Goal: Answer question/provide support: Share knowledge or assist other users

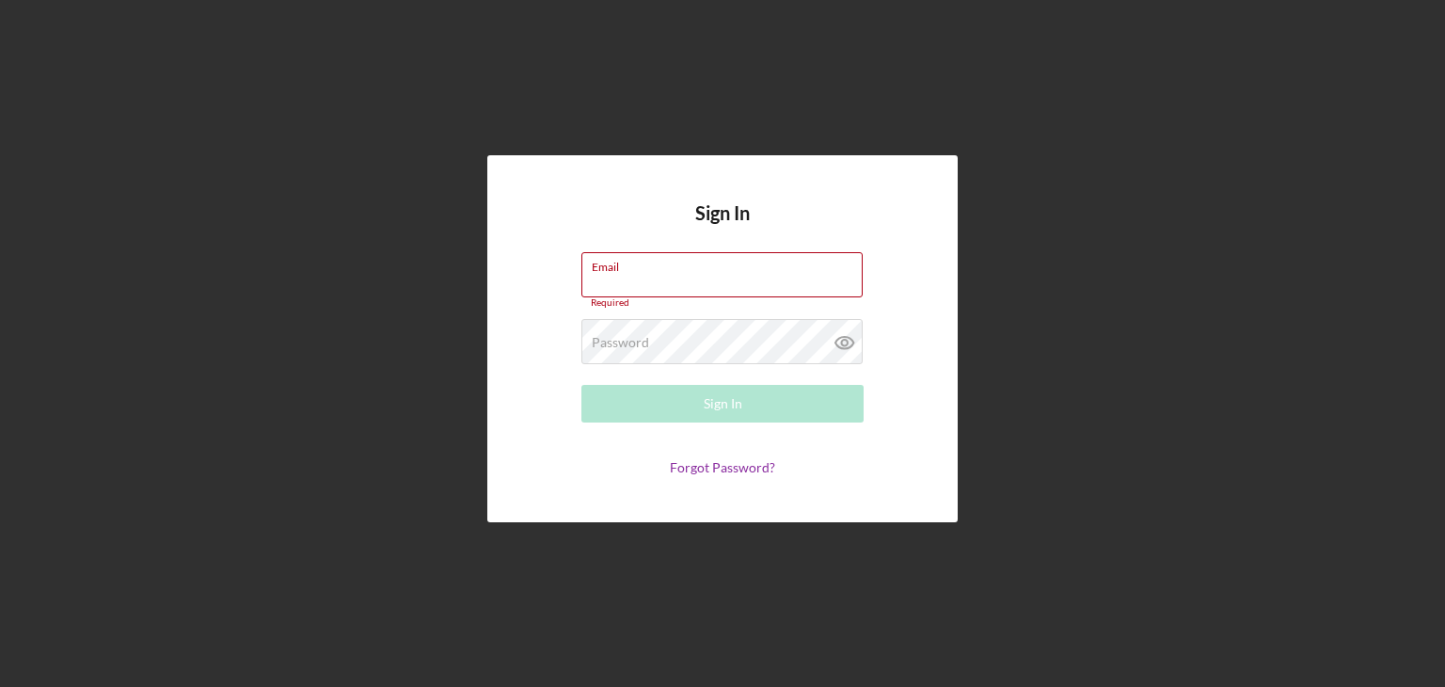
type input "[EMAIL_ADDRESS][DOMAIN_NAME]"
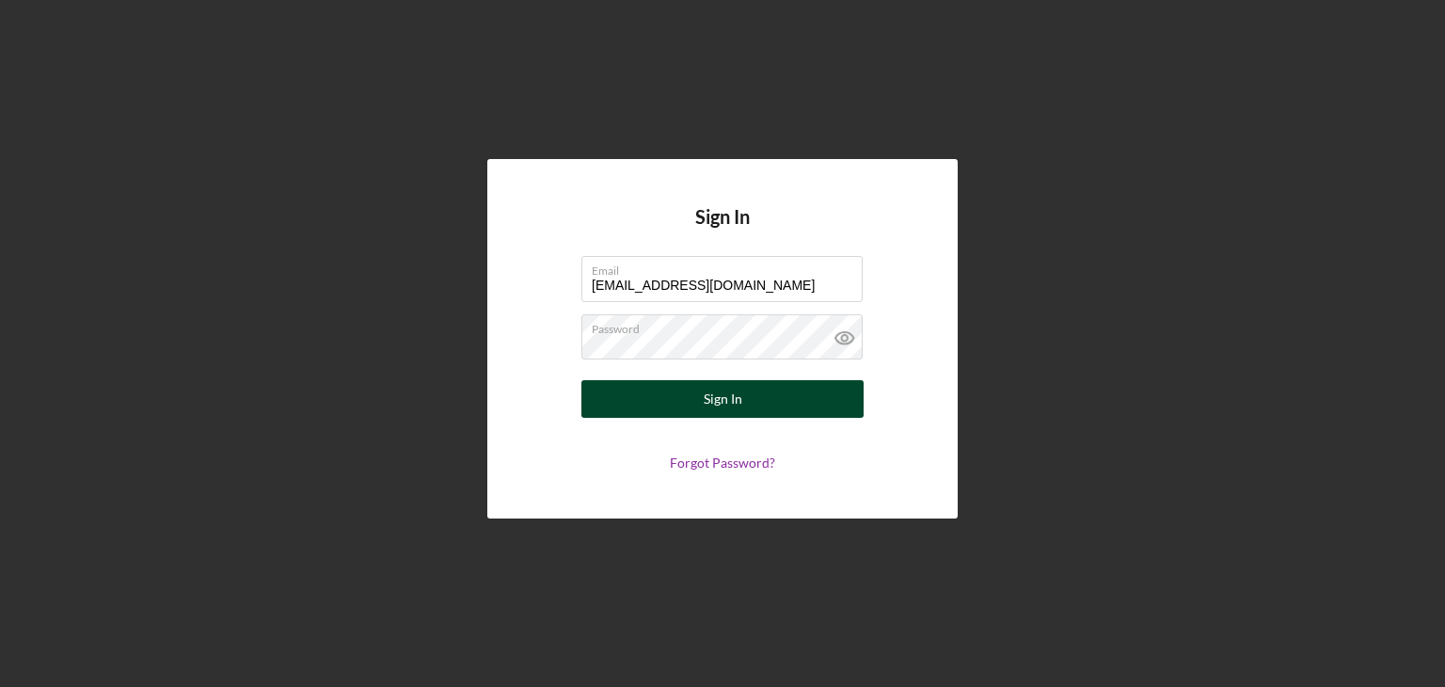
click at [666, 405] on button "Sign In" at bounding box center [722, 399] width 282 height 38
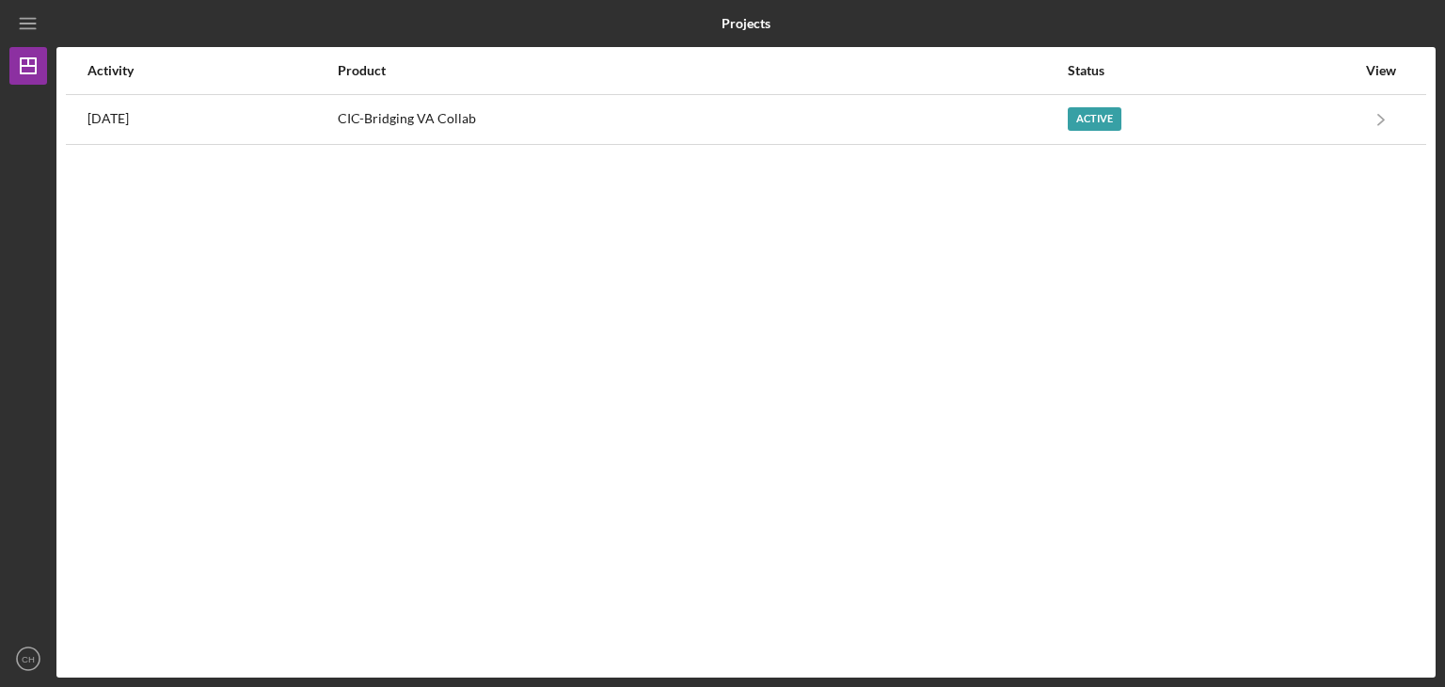
click at [600, 144] on table "Activity Product Status View [DATE] CIC-Bridging VA Collab Active Icon/Navigate…" at bounding box center [746, 96] width 1360 height 98
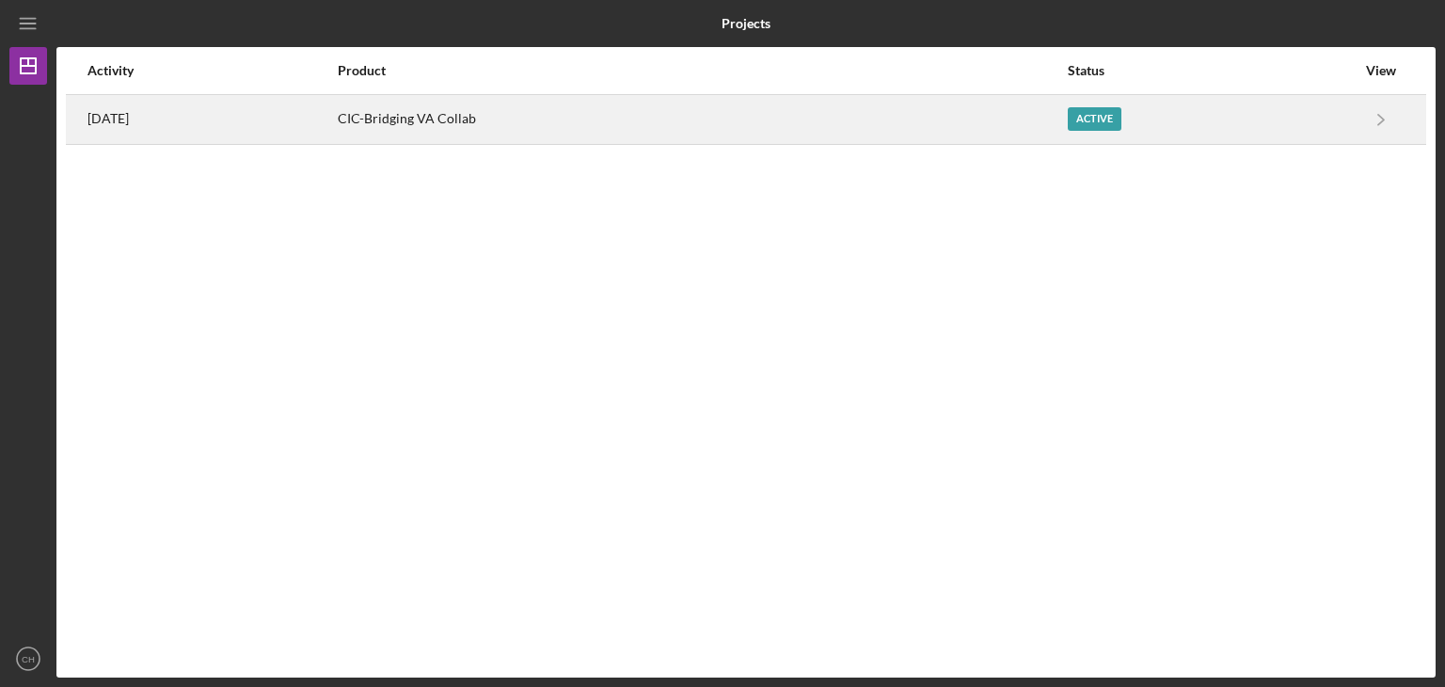
click at [599, 119] on div "CIC-Bridging VA Collab" at bounding box center [702, 119] width 729 height 47
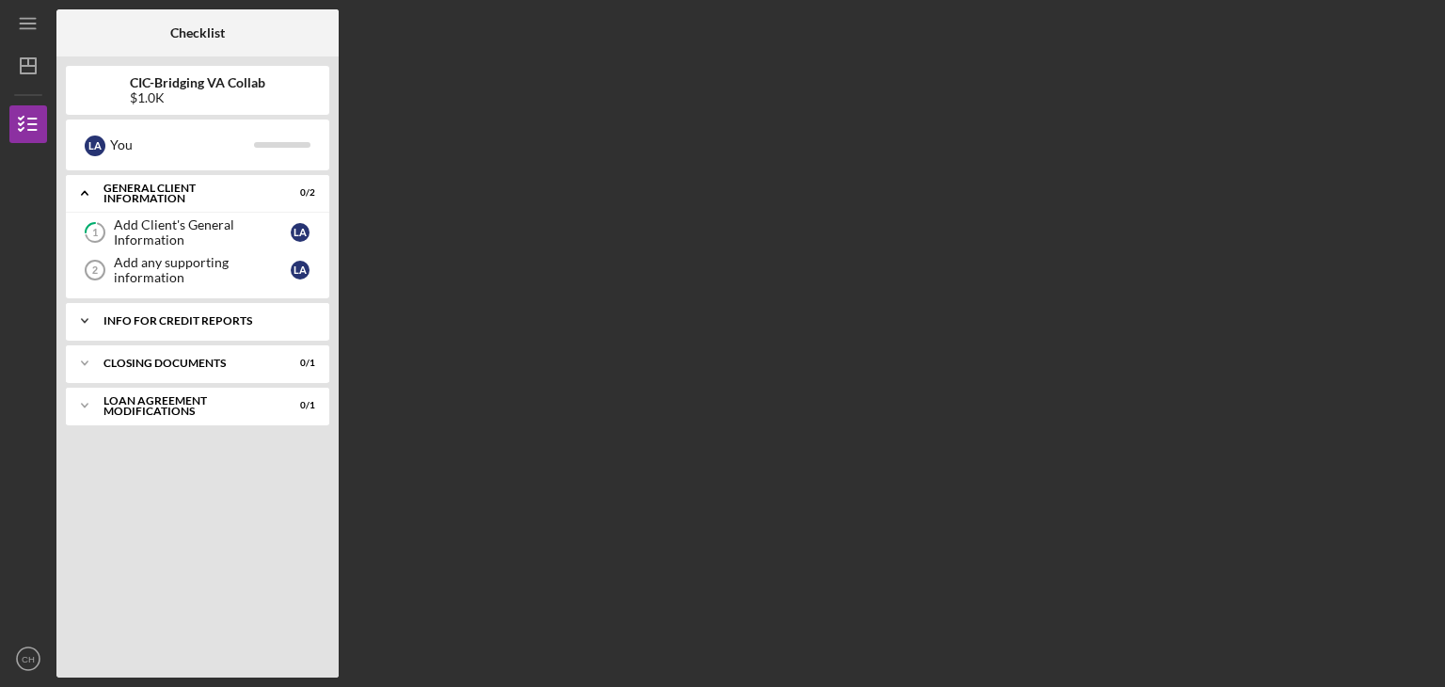
drag, startPoint x: 251, startPoint y: 287, endPoint x: 189, endPoint y: 330, distance: 75.7
click at [189, 330] on div "Icon/Expander Info for Credit Reports 0 / 1" at bounding box center [197, 321] width 263 height 38
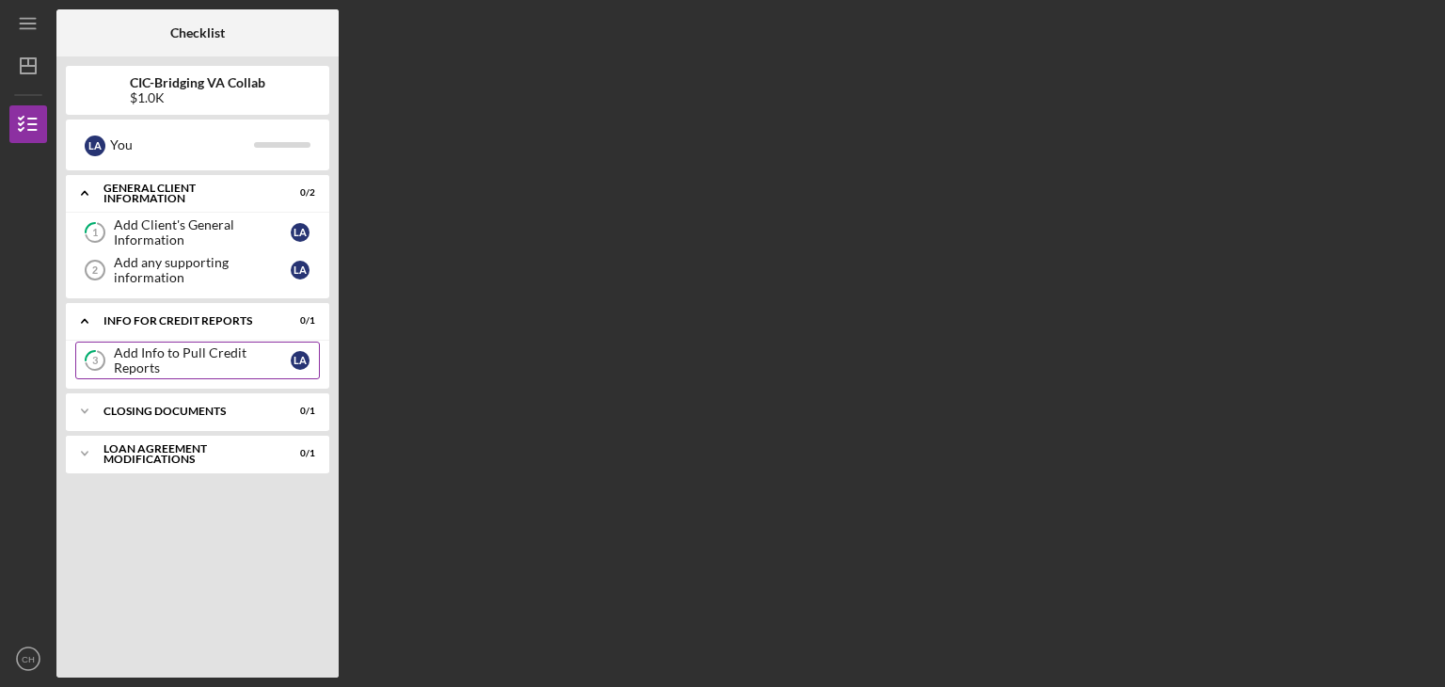
click at [194, 355] on div "Add Info to Pull Credit Reports" at bounding box center [202, 360] width 177 height 30
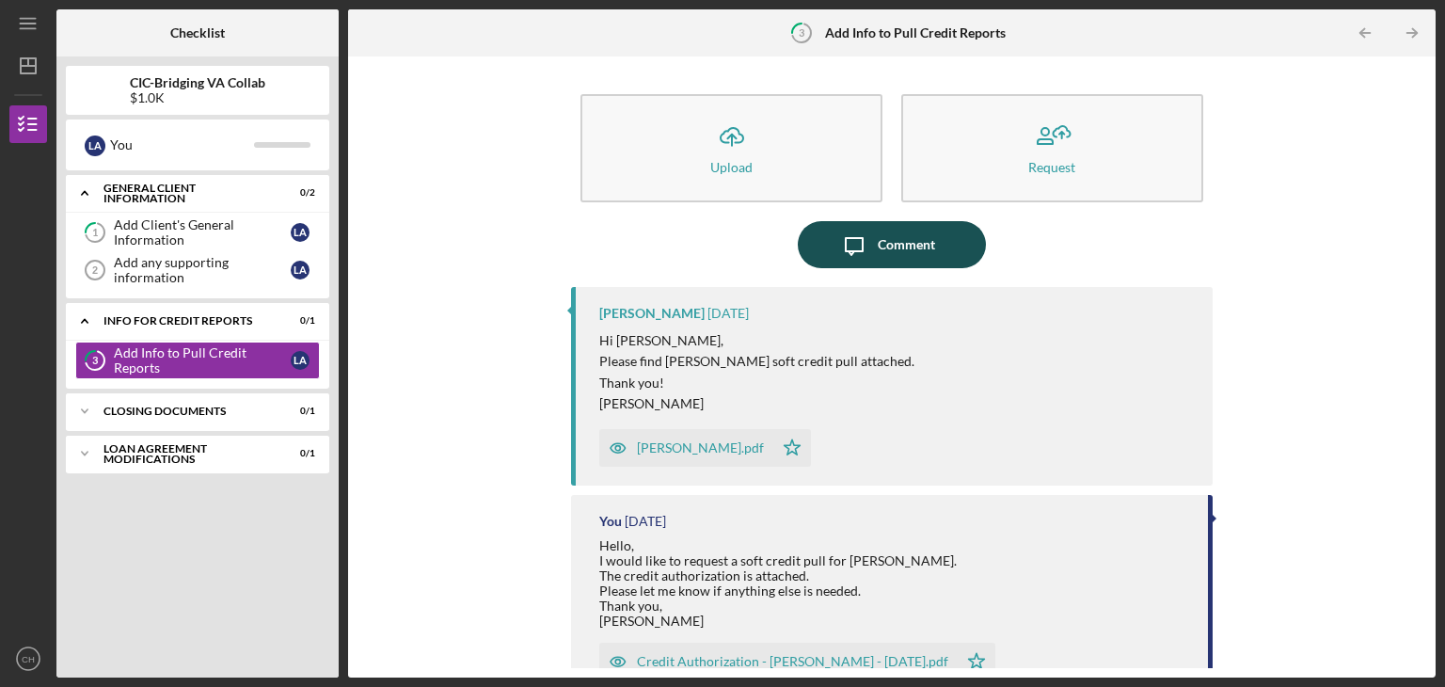
click at [887, 260] on div "Comment" at bounding box center [906, 244] width 57 height 47
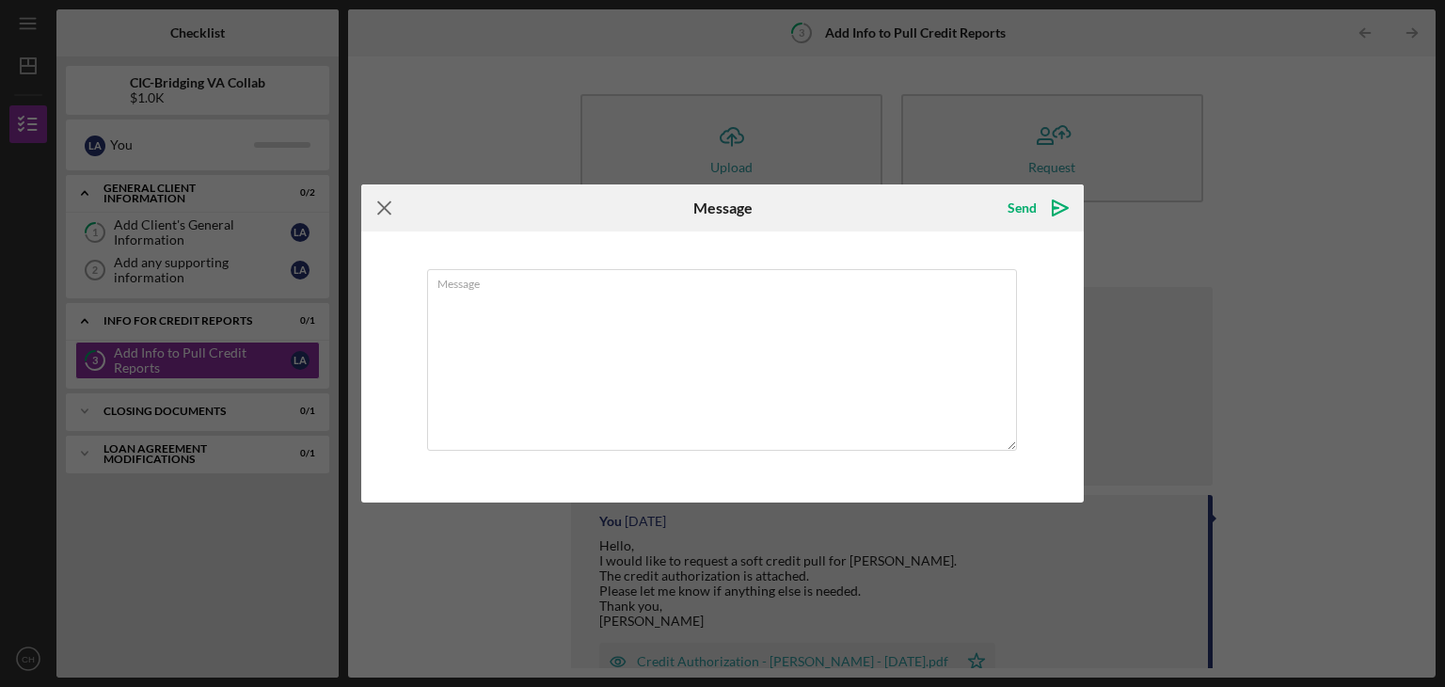
click at [378, 214] on icon "Icon/Menu Close" at bounding box center [384, 207] width 47 height 47
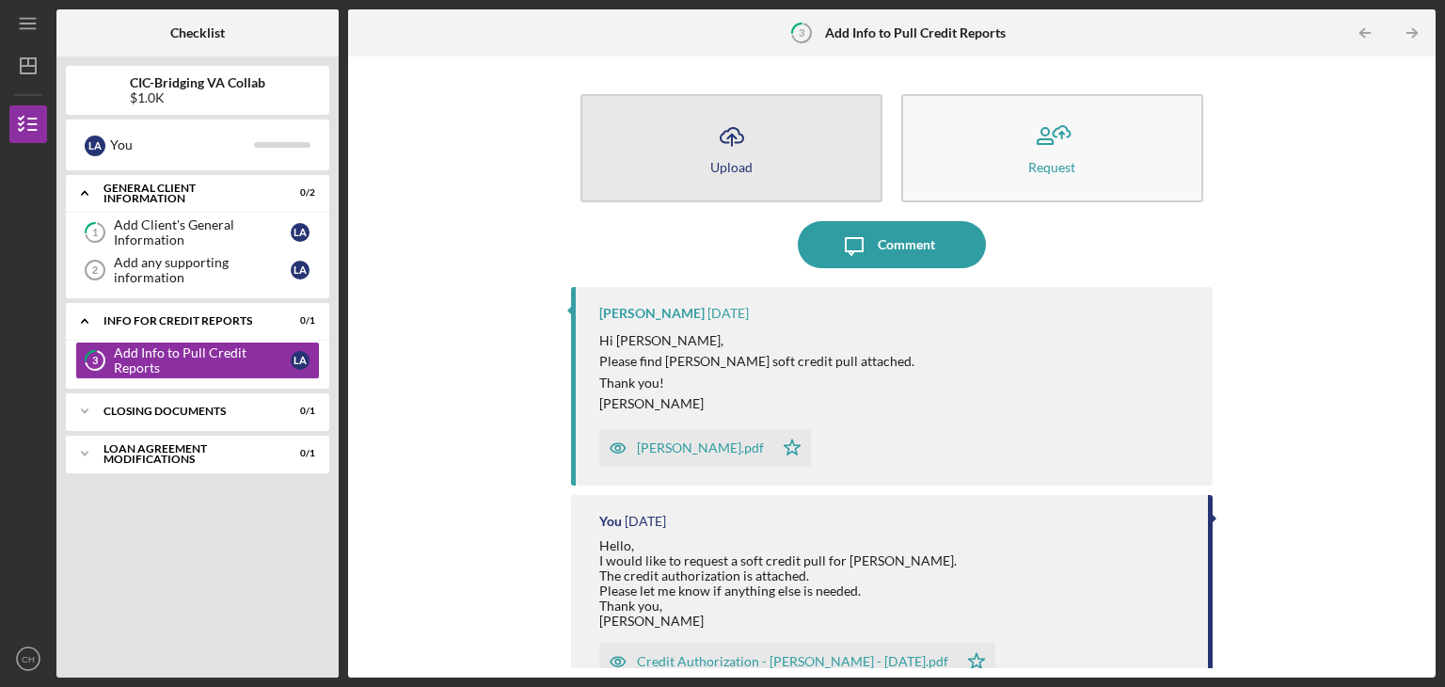
click at [700, 174] on button "Icon/Upload Upload" at bounding box center [731, 148] width 302 height 108
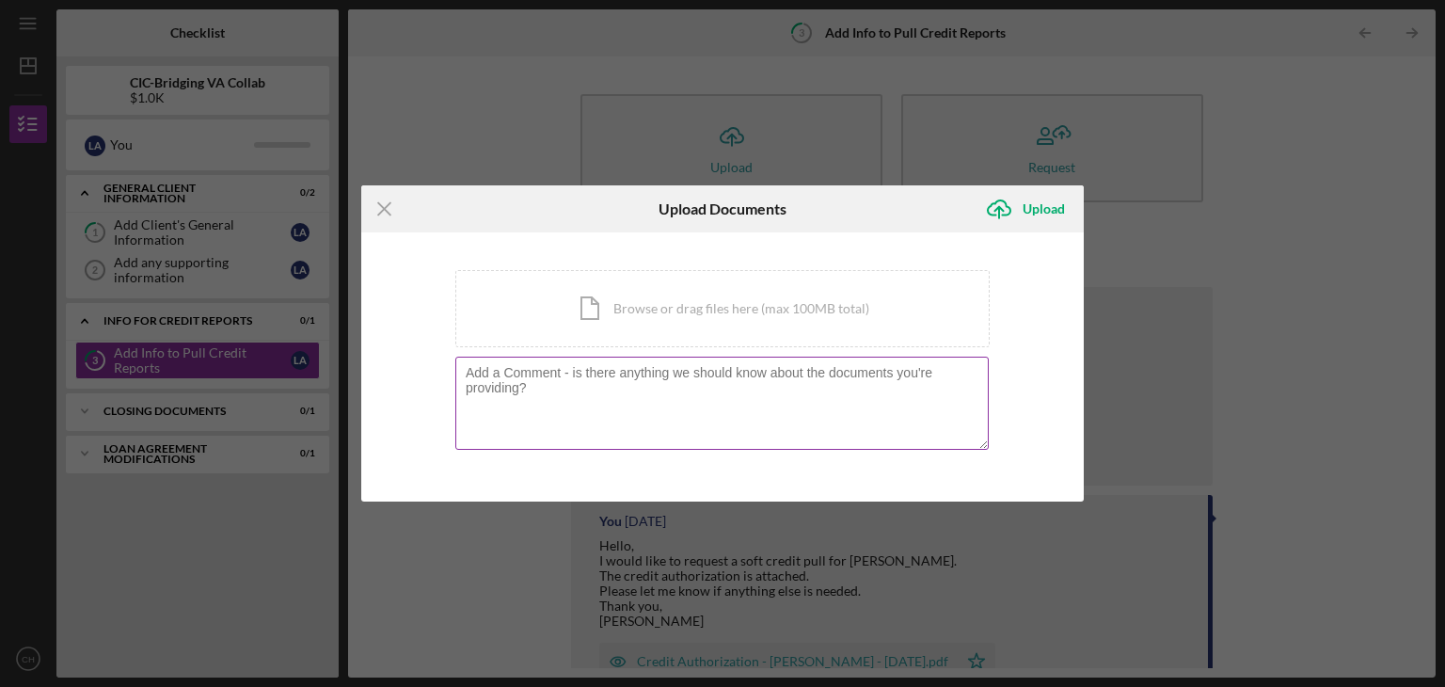
click at [655, 382] on textarea at bounding box center [721, 403] width 533 height 92
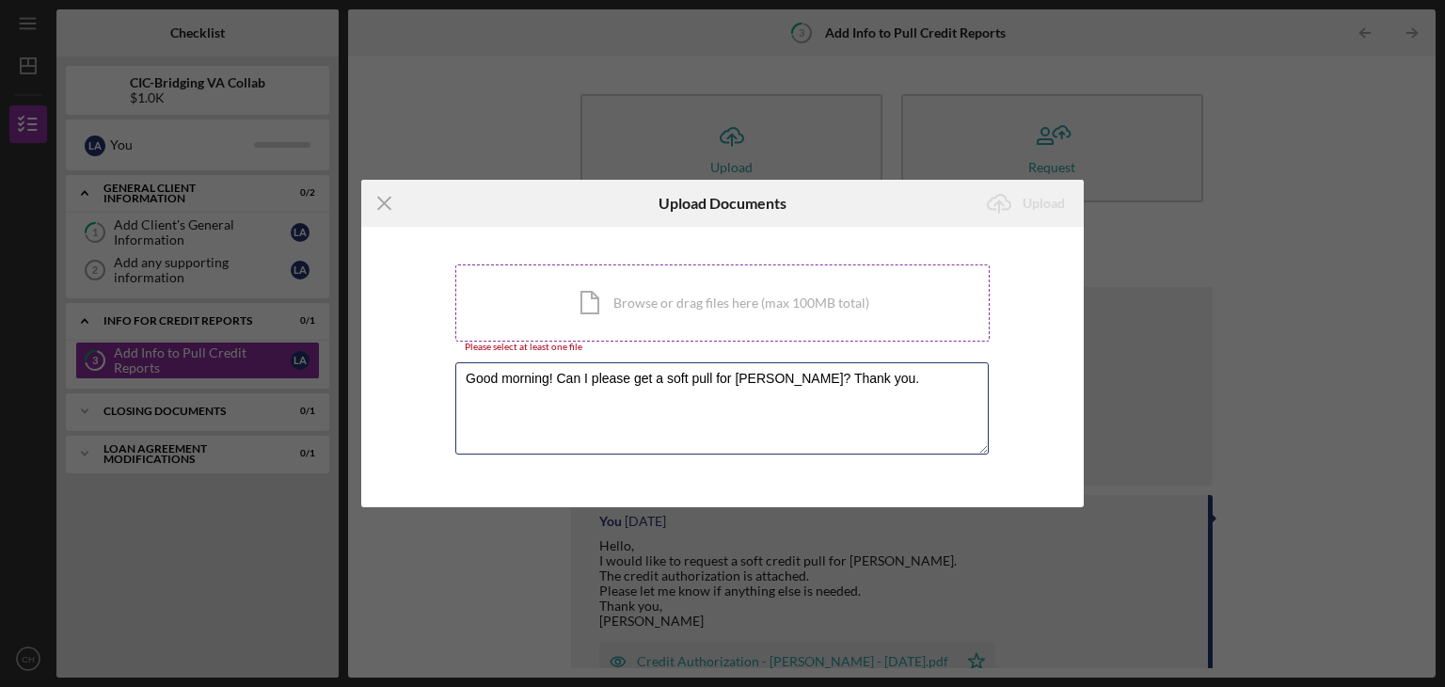
type textarea "Good morning! Can I please get a soft pull for [PERSON_NAME]? Thank you."
click at [600, 315] on div "Icon/Document Browse or drag files here (max 100MB total) Tap to choose files o…" at bounding box center [722, 302] width 534 height 77
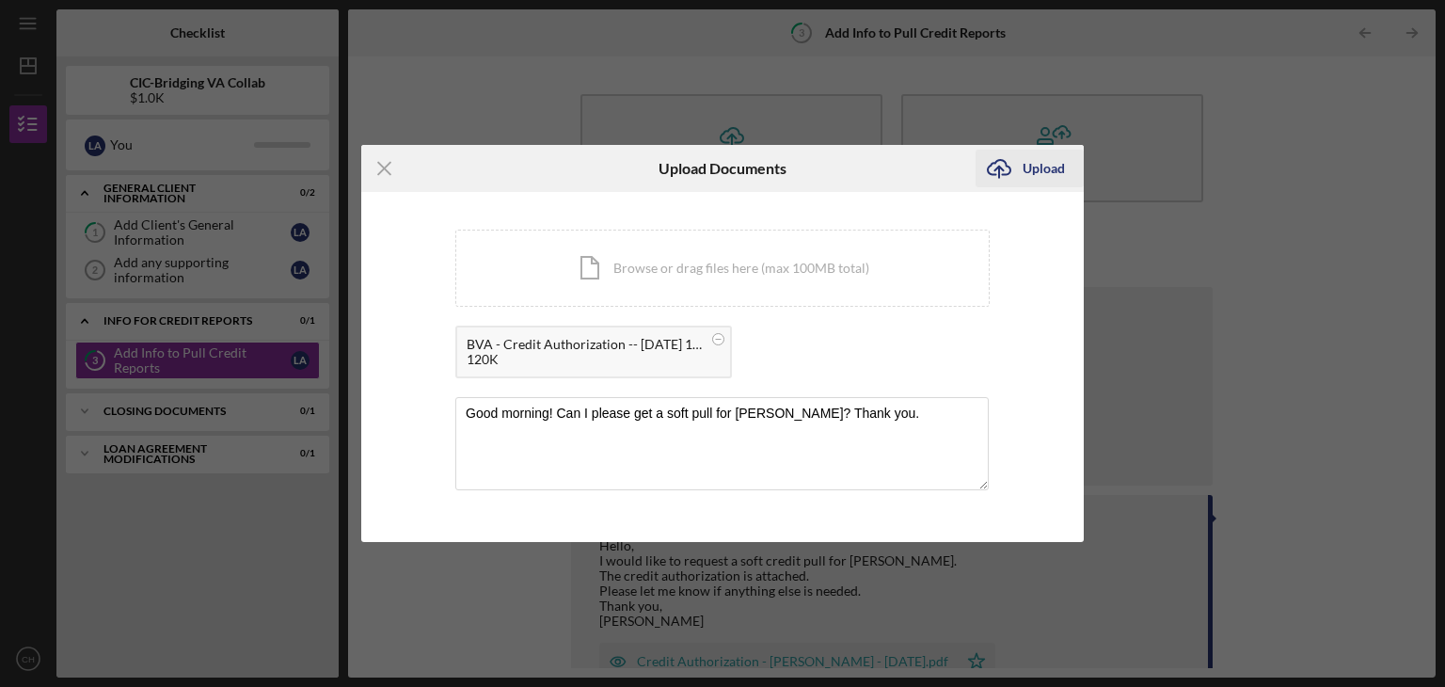
click at [1016, 180] on icon "Icon/Upload" at bounding box center [998, 168] width 47 height 47
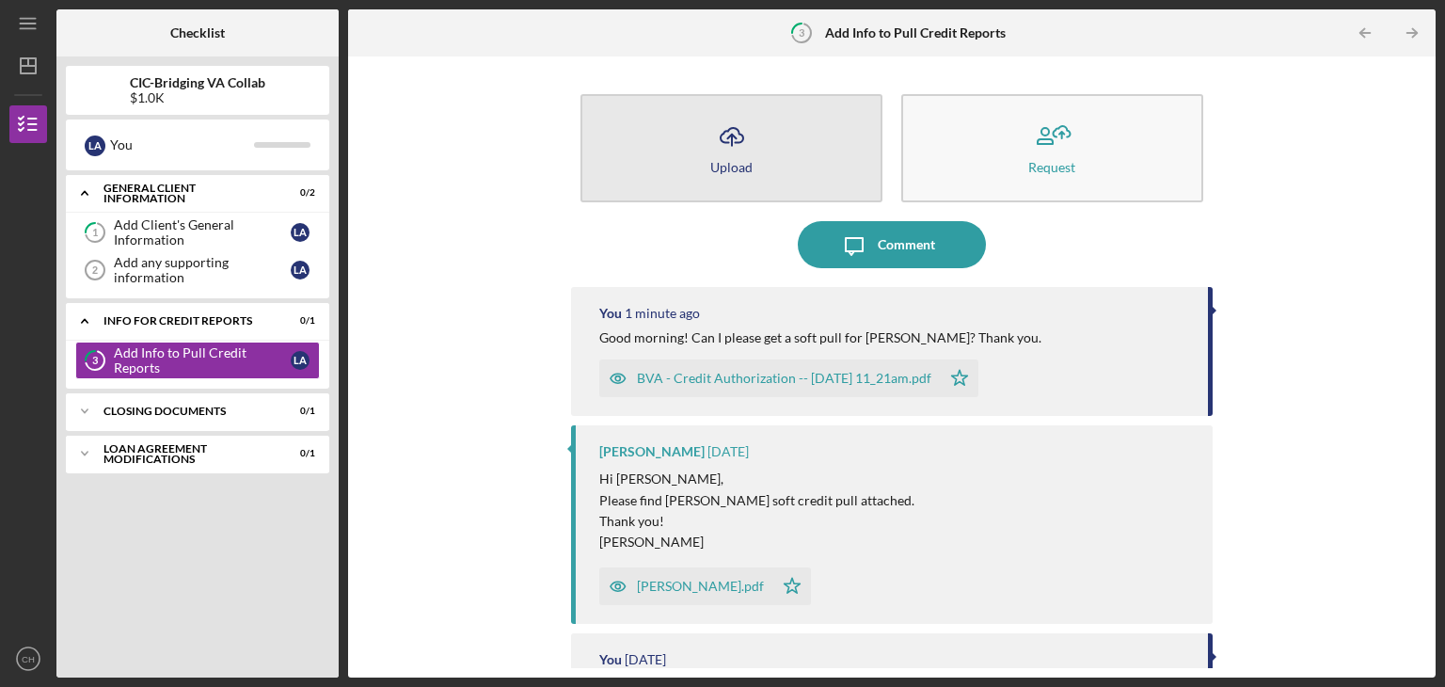
click at [734, 174] on button "Icon/Upload Upload" at bounding box center [731, 148] width 302 height 108
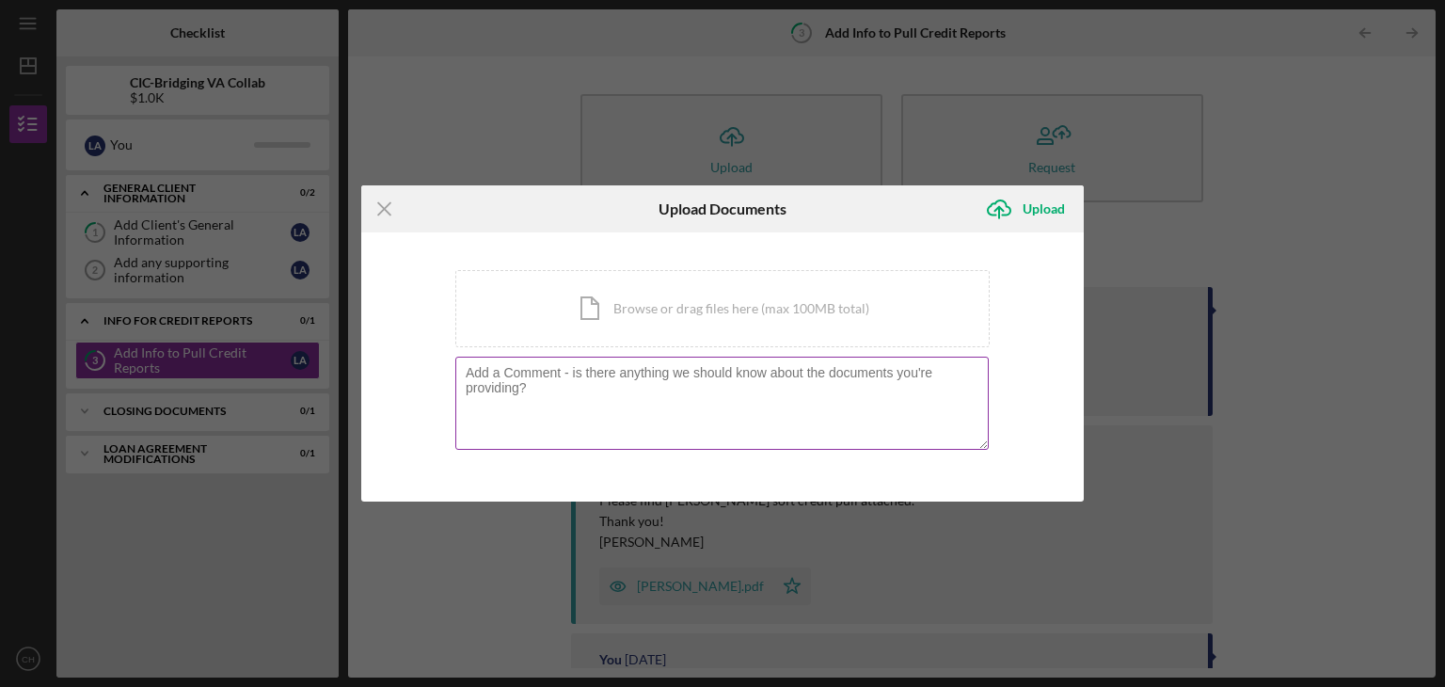
click at [493, 409] on textarea at bounding box center [721, 403] width 533 height 92
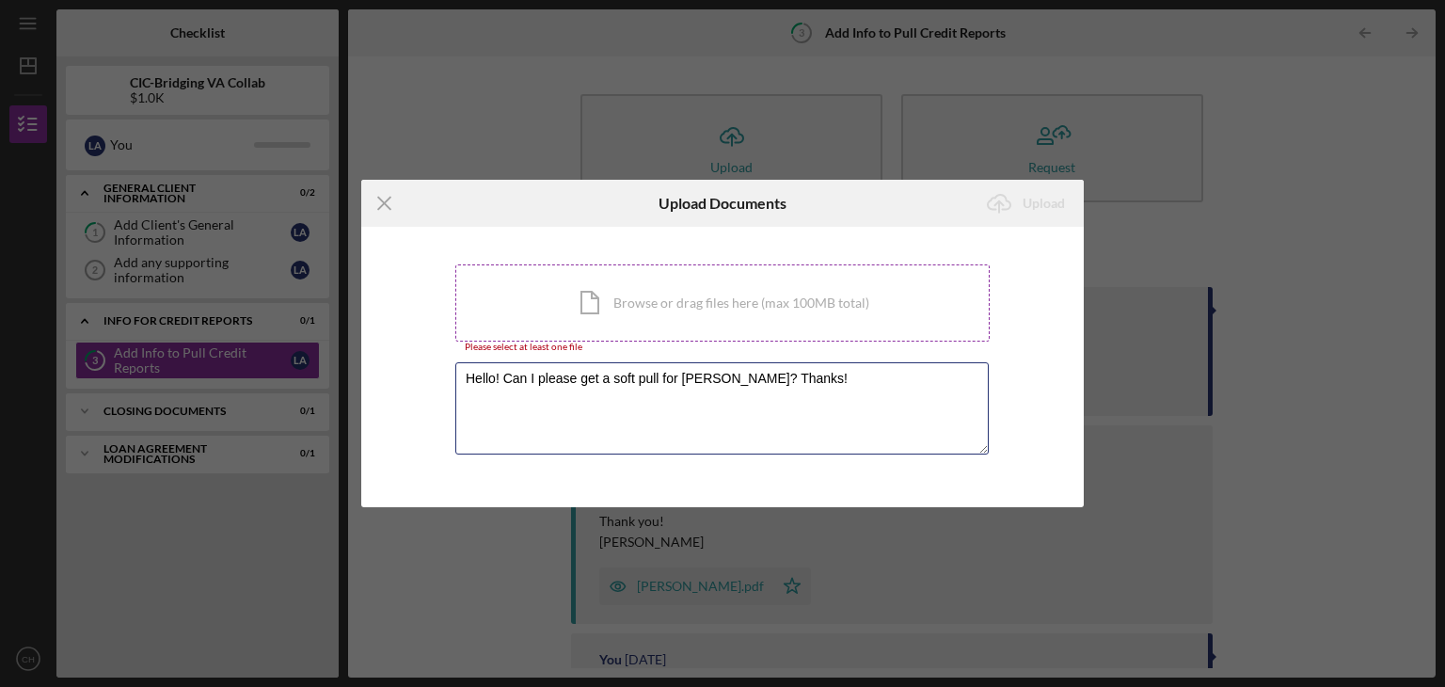
type textarea "Hello! Can I please get a soft pull for [PERSON_NAME]? Thanks!"
click at [845, 303] on div "Icon/Document Browse or drag files here (max 100MB total) Tap to choose files o…" at bounding box center [722, 302] width 534 height 77
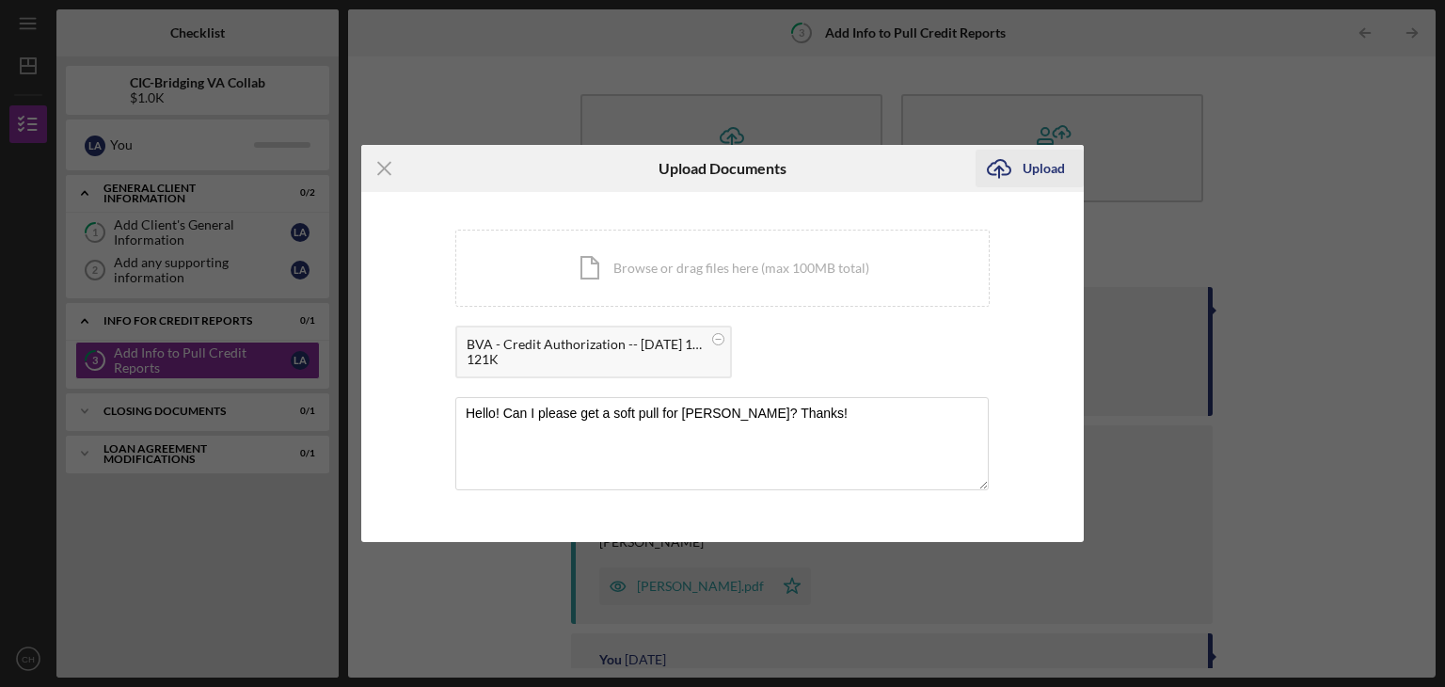
click at [1023, 172] on div "Upload" at bounding box center [1043, 169] width 42 height 38
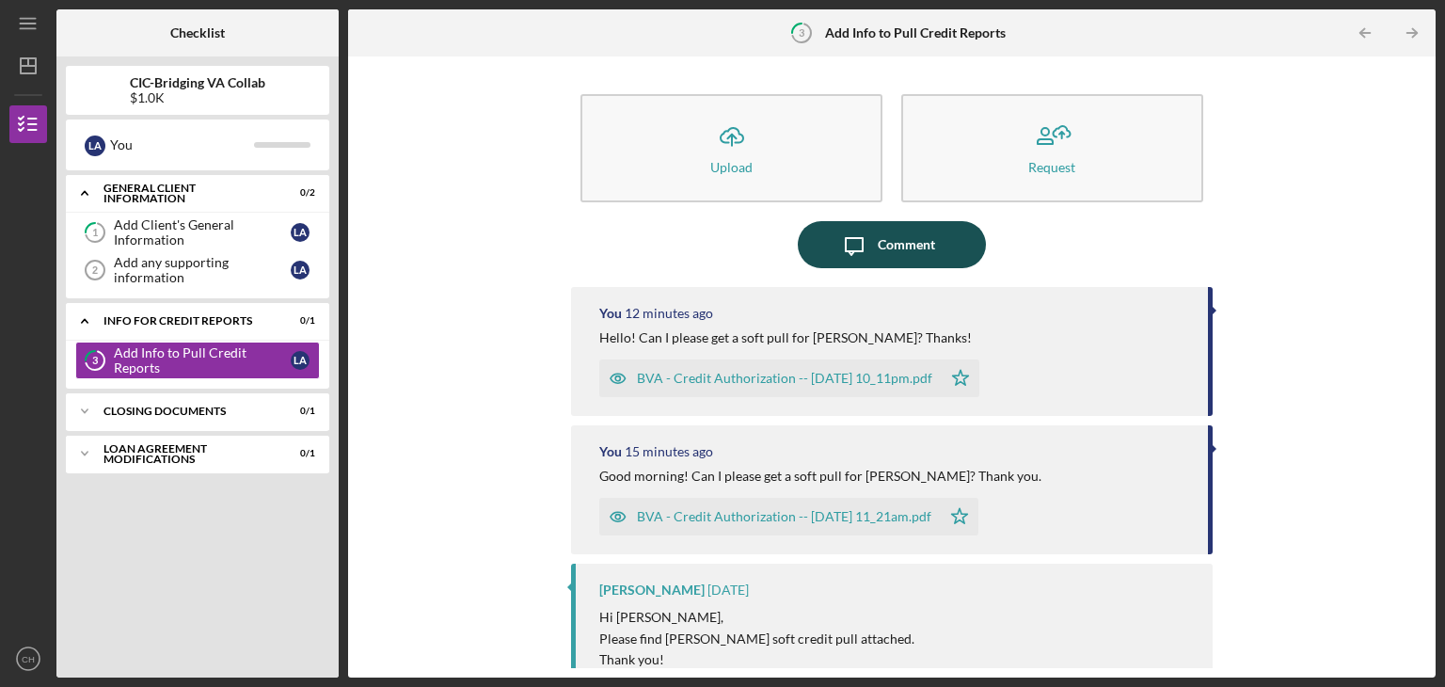
click at [859, 257] on icon "Icon/Message" at bounding box center [854, 244] width 47 height 47
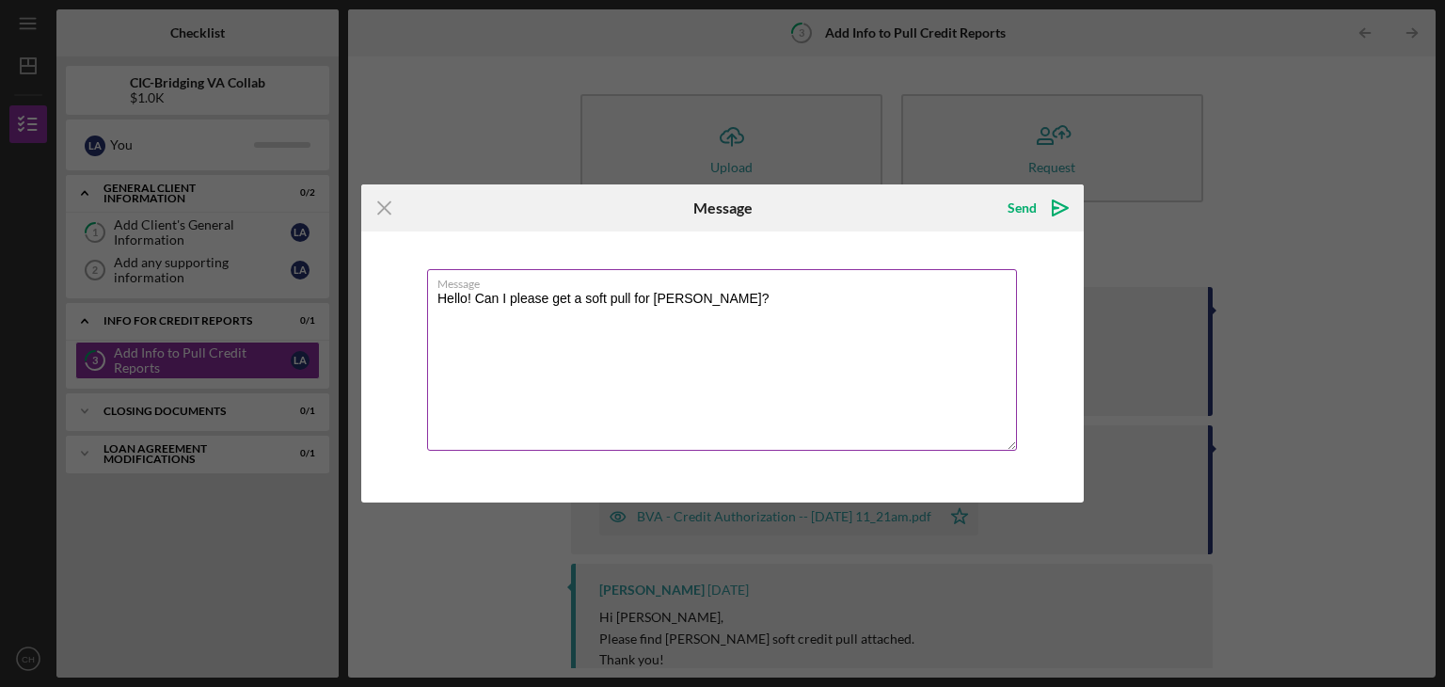
drag, startPoint x: 756, startPoint y: 293, endPoint x: 458, endPoint y: 291, distance: 298.2
click at [461, 291] on textarea "Hello! Can I please get a soft pull for [PERSON_NAME]?" at bounding box center [722, 360] width 590 height 182
type textarea "Hello! Can I please get a soft pull for [PERSON_NAME]?"
click at [761, 272] on label "Message" at bounding box center [726, 280] width 579 height 21
click at [761, 272] on textarea "Hello! Can I please get a soft pull for [PERSON_NAME]?" at bounding box center [722, 360] width 590 height 182
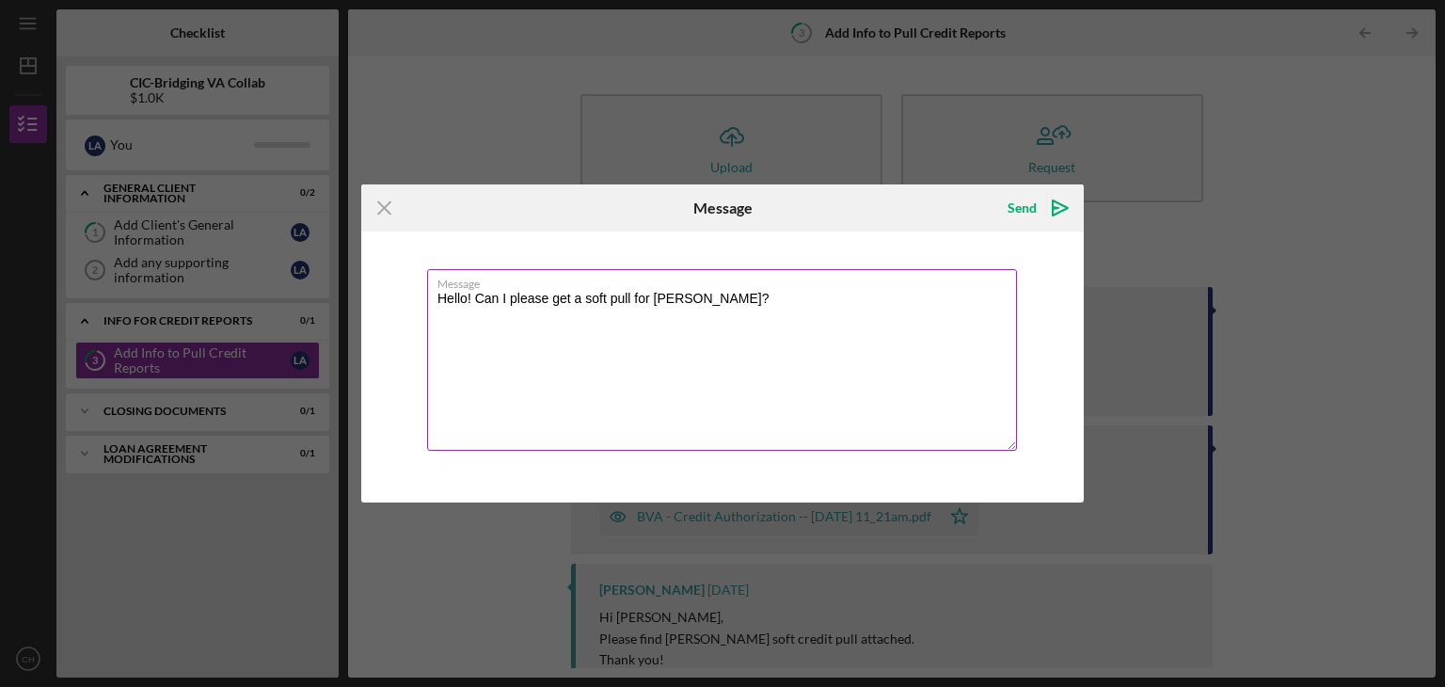
click at [760, 296] on textarea "Hello! Can I please get a soft pull for [PERSON_NAME]?" at bounding box center [722, 360] width 590 height 182
click at [383, 210] on line at bounding box center [384, 208] width 12 height 12
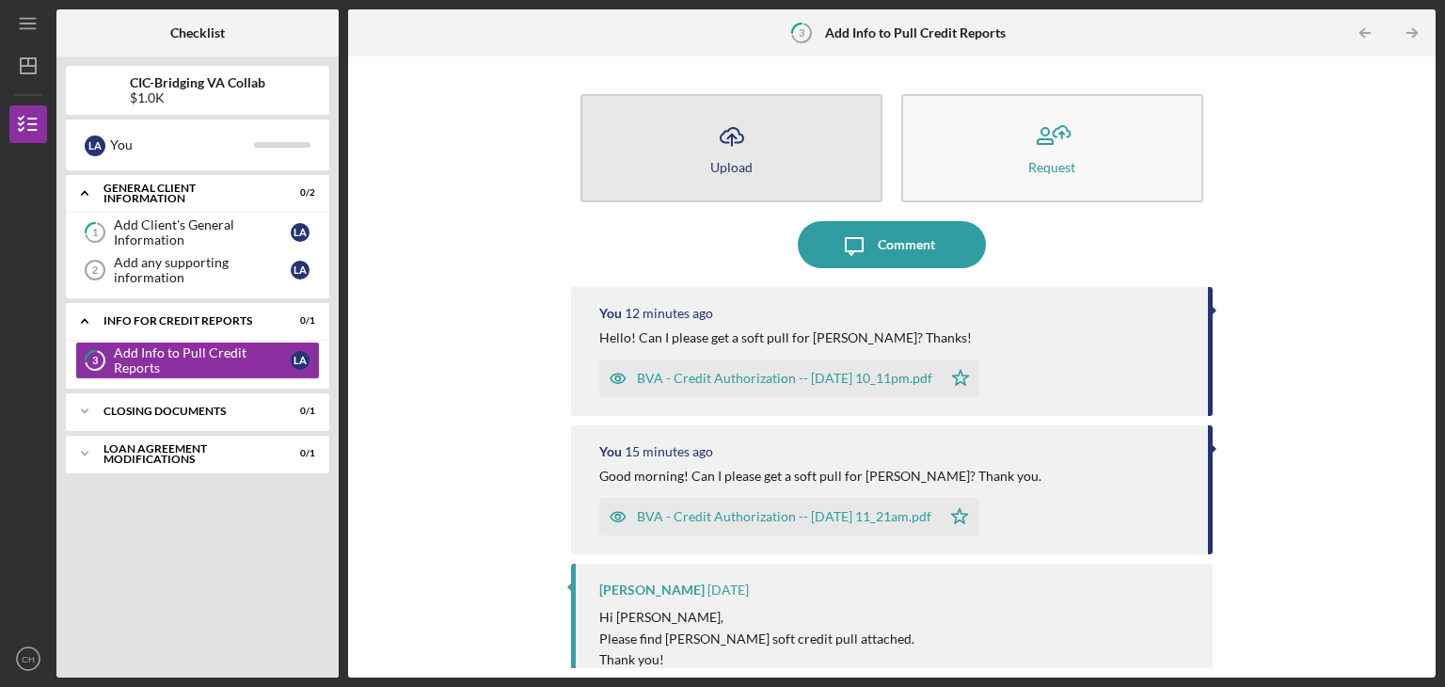
click at [800, 159] on button "Icon/Upload Upload" at bounding box center [731, 148] width 302 height 108
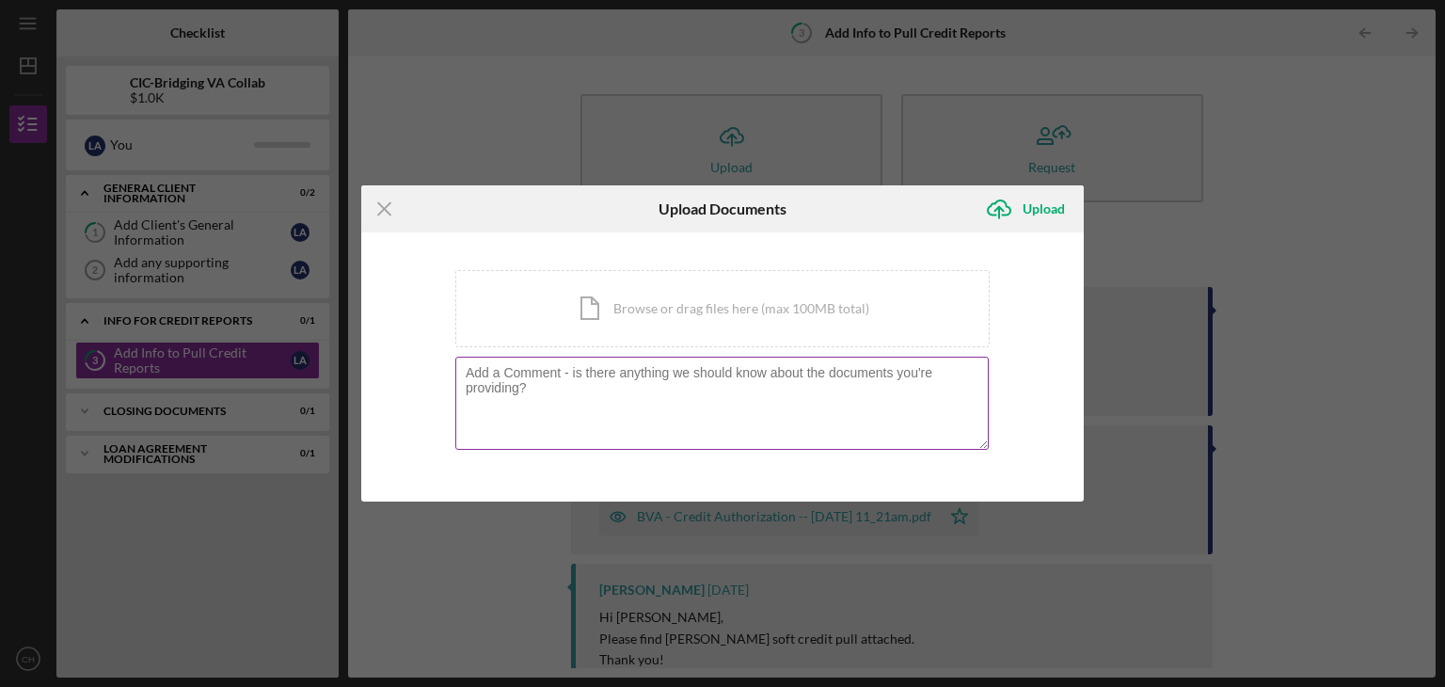
click at [664, 420] on textarea at bounding box center [721, 403] width 533 height 92
paste textarea "Hello! Can I please get a soft pull for [PERSON_NAME]?"
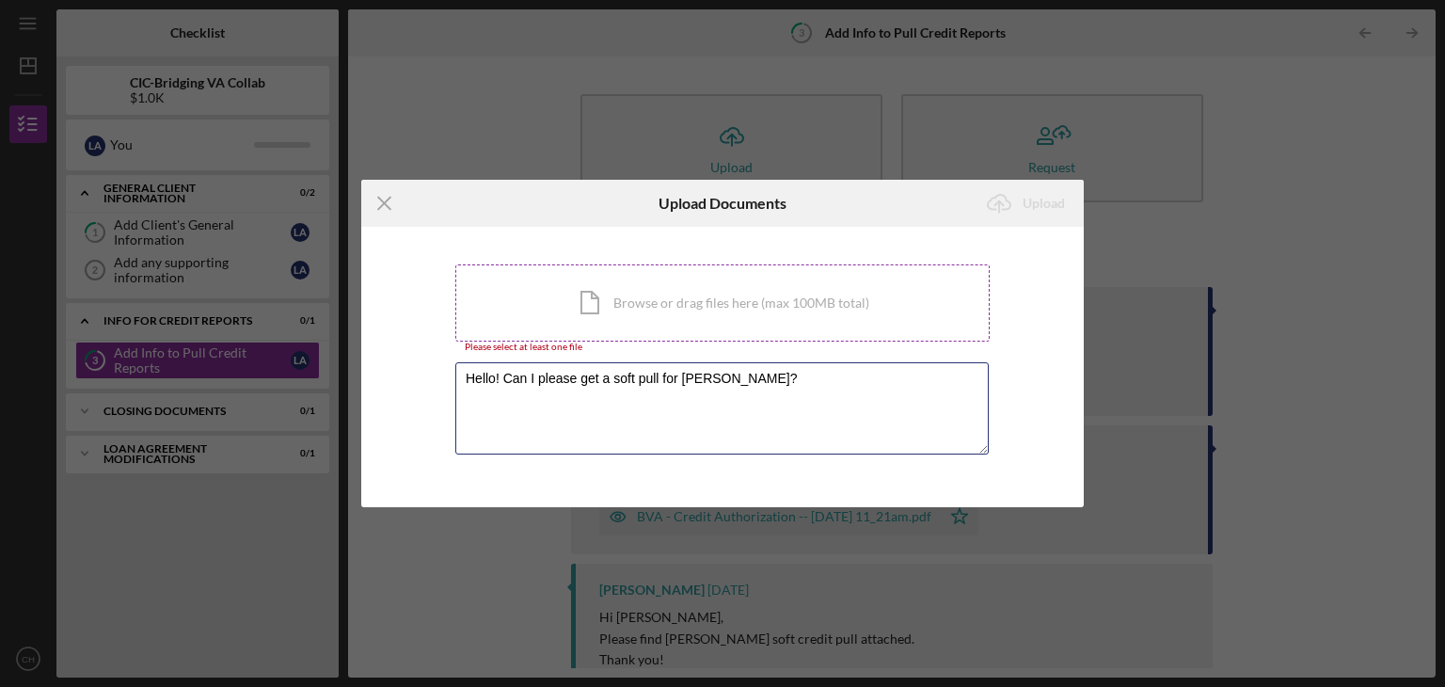
type textarea "Hello! Can I please get a soft pull for [PERSON_NAME]?"
click at [687, 290] on div "Icon/Document Browse or drag files here (max 100MB total) Tap to choose files o…" at bounding box center [722, 302] width 534 height 77
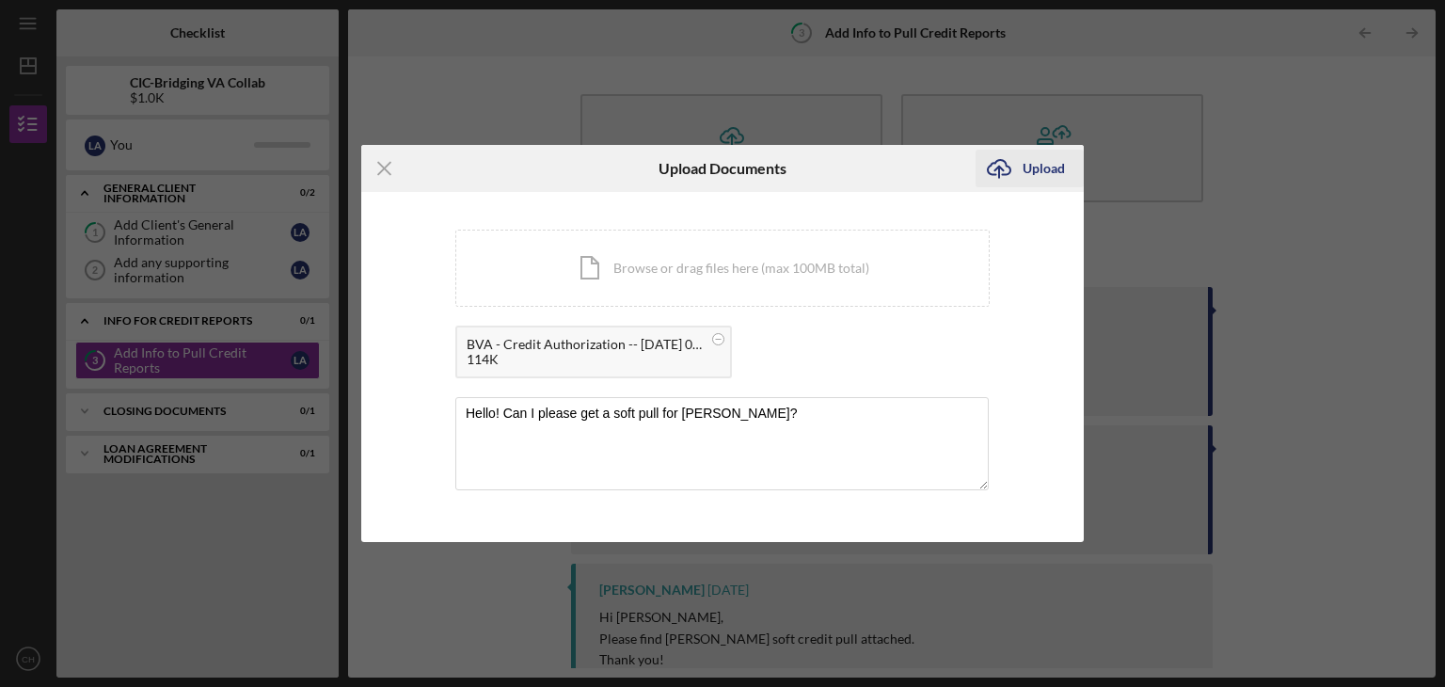
click at [1011, 162] on icon "Icon/Upload" at bounding box center [998, 168] width 47 height 47
